Goal: Transaction & Acquisition: Download file/media

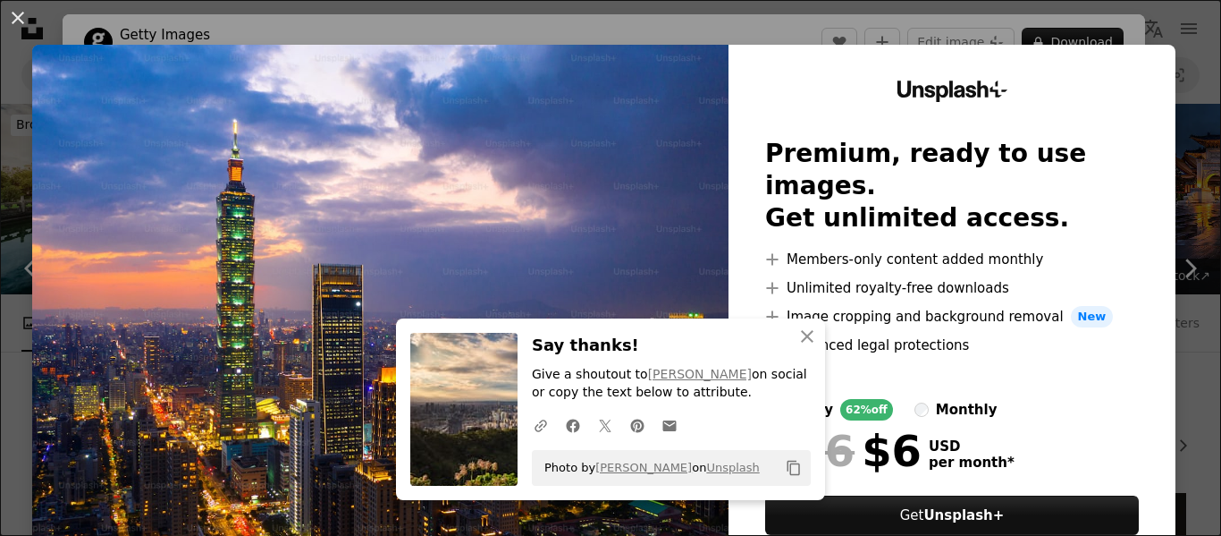
scroll to position [416, 0]
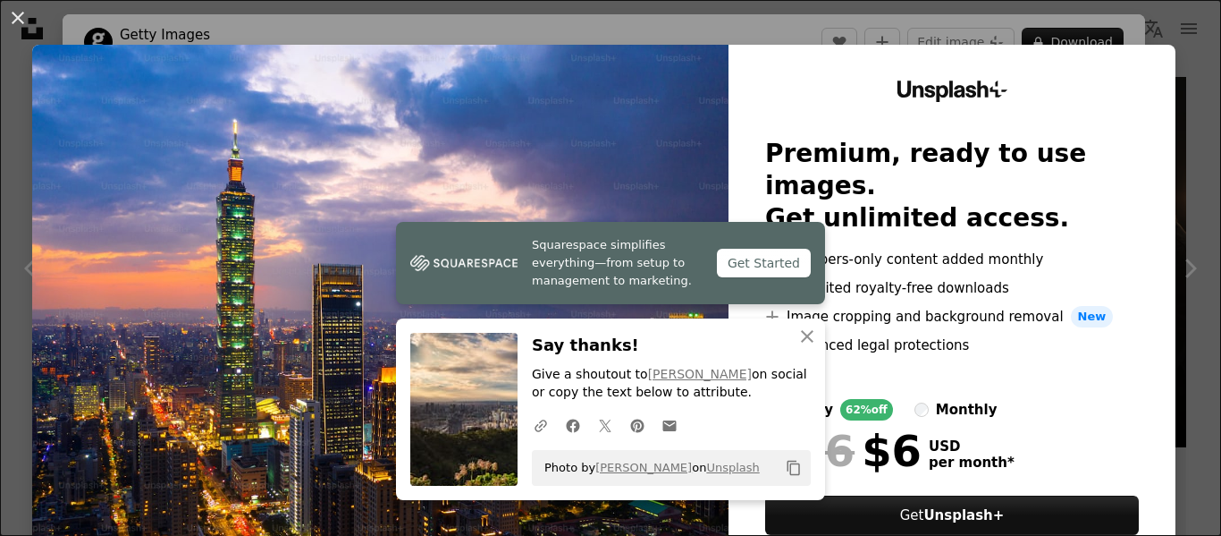
click at [1084, 36] on div "An X shape Squarespace simplifies everything—from setup to management to market…" at bounding box center [610, 268] width 1221 height 536
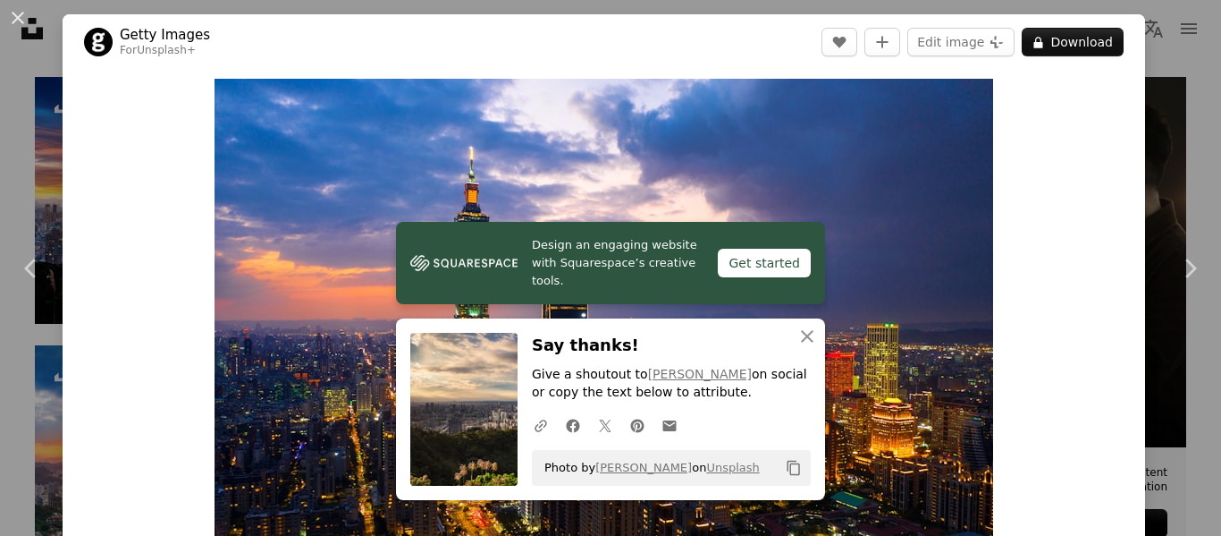
click at [1187, 104] on div "An X shape Chevron left Chevron right Design an engaging website with Squarespa…" at bounding box center [610, 268] width 1221 height 536
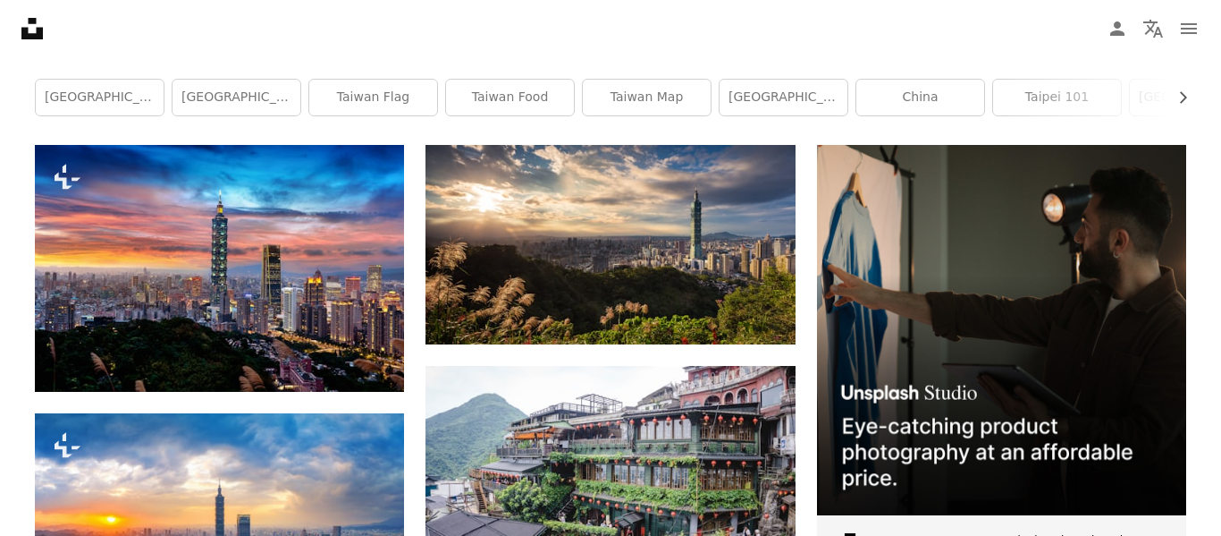
scroll to position [349, 0]
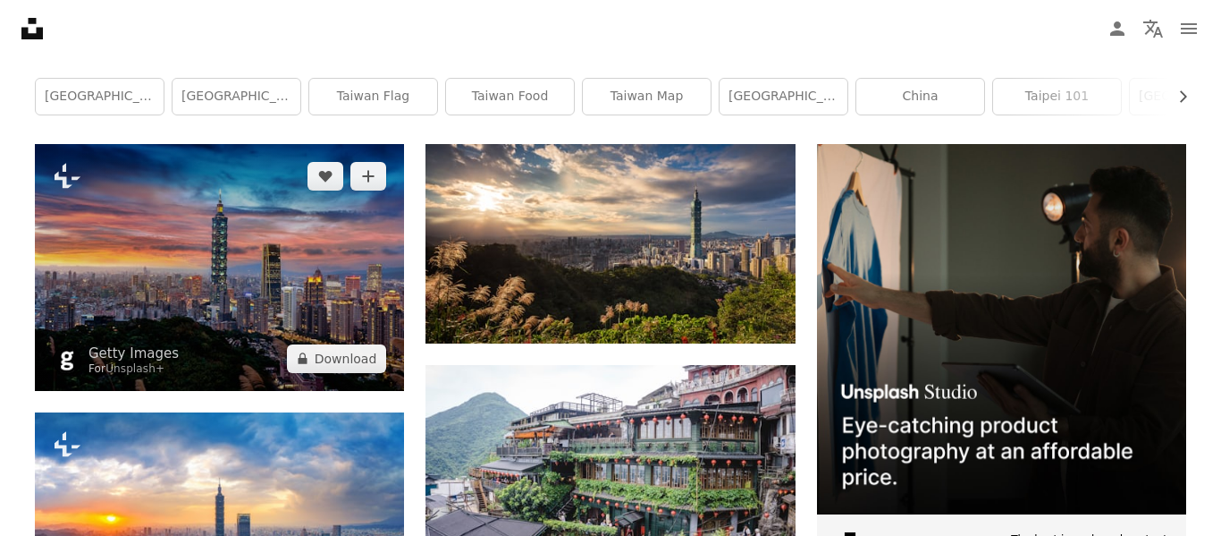
click at [336, 214] on img at bounding box center [219, 267] width 369 height 246
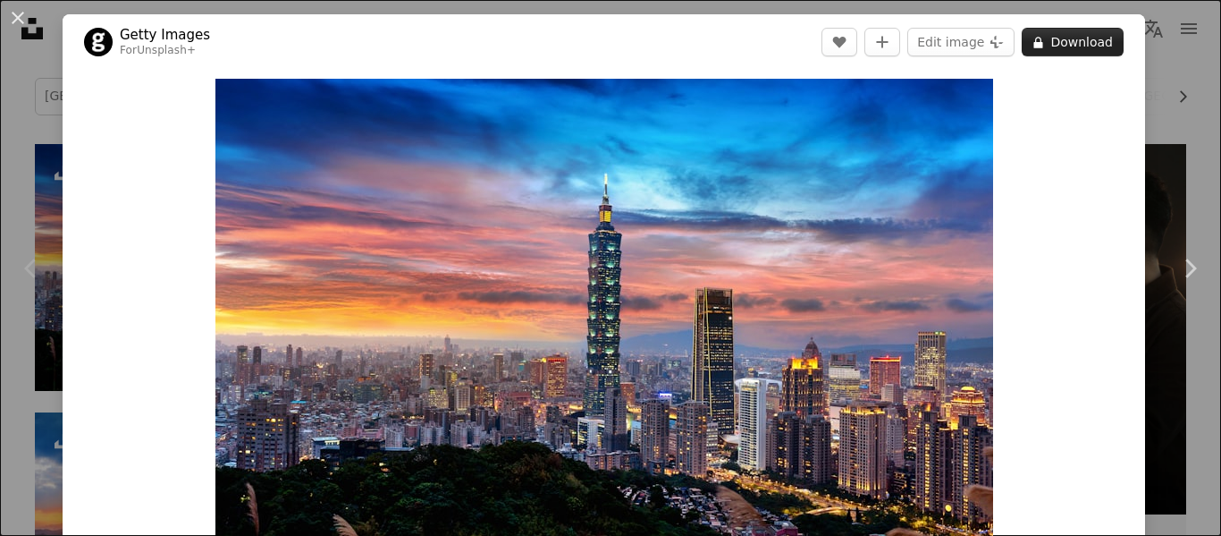
click at [1095, 33] on button "A lock Download" at bounding box center [1073, 42] width 102 height 29
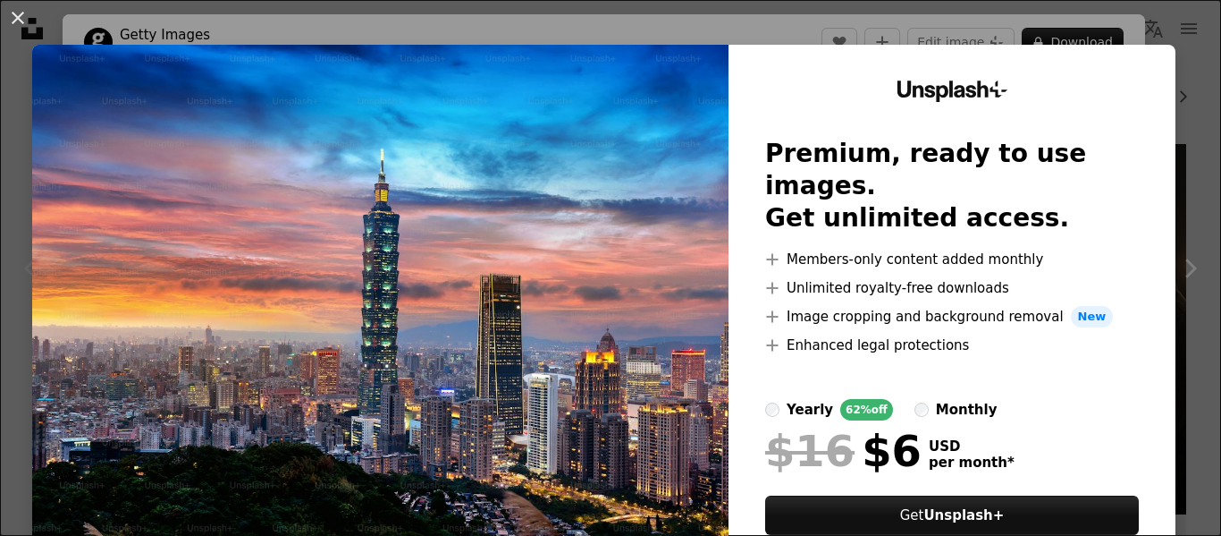
click at [1075, 26] on div "An X shape Unsplash+ Premium, ready to use images. Get unlimited access. A plus…" at bounding box center [610, 268] width 1221 height 536
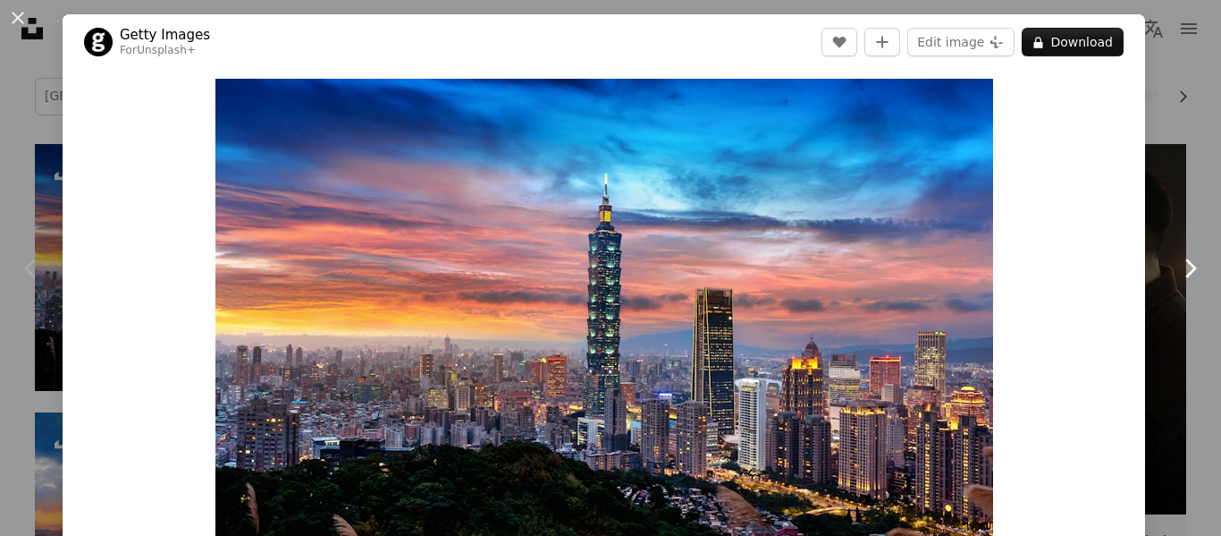
click at [1208, 233] on link "Chevron right" at bounding box center [1190, 268] width 63 height 172
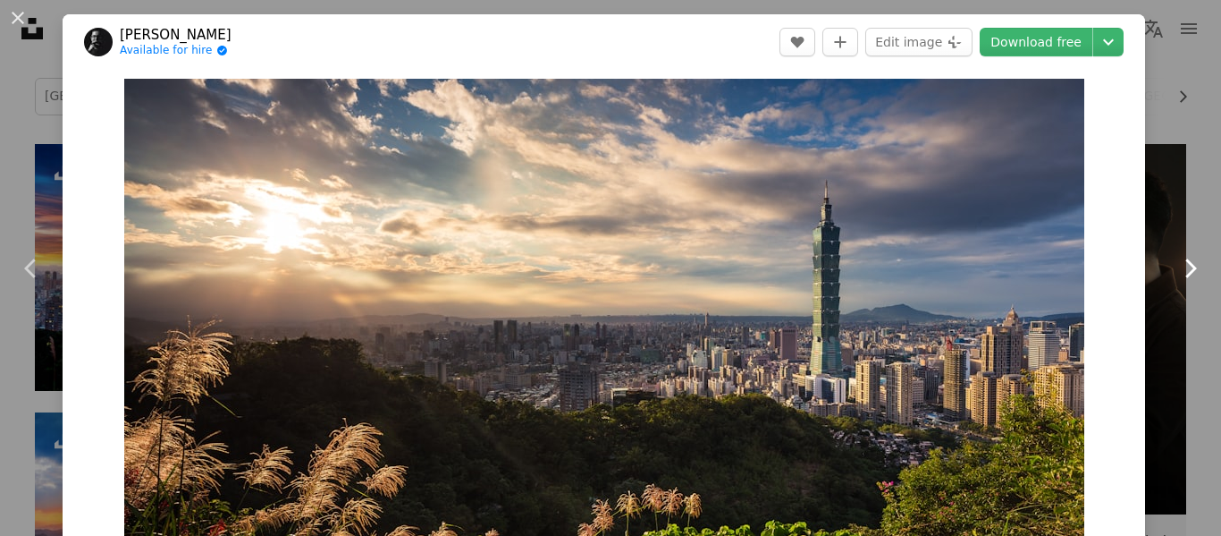
click at [1208, 233] on link "Chevron right" at bounding box center [1190, 268] width 63 height 172
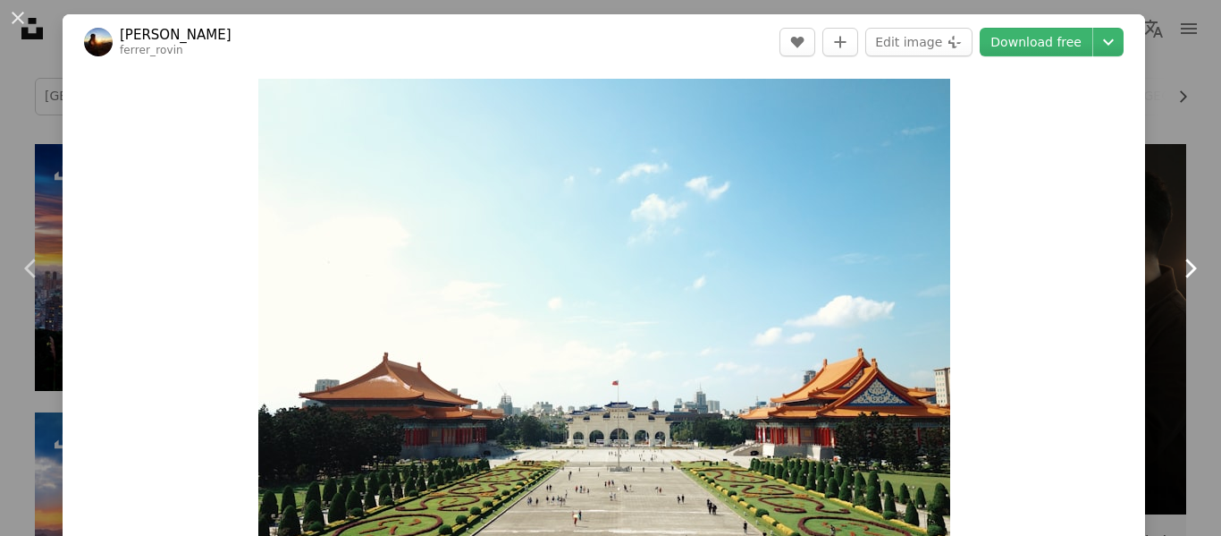
click at [1208, 233] on link "Chevron right" at bounding box center [1190, 268] width 63 height 172
